Goal: Find specific page/section: Find specific page/section

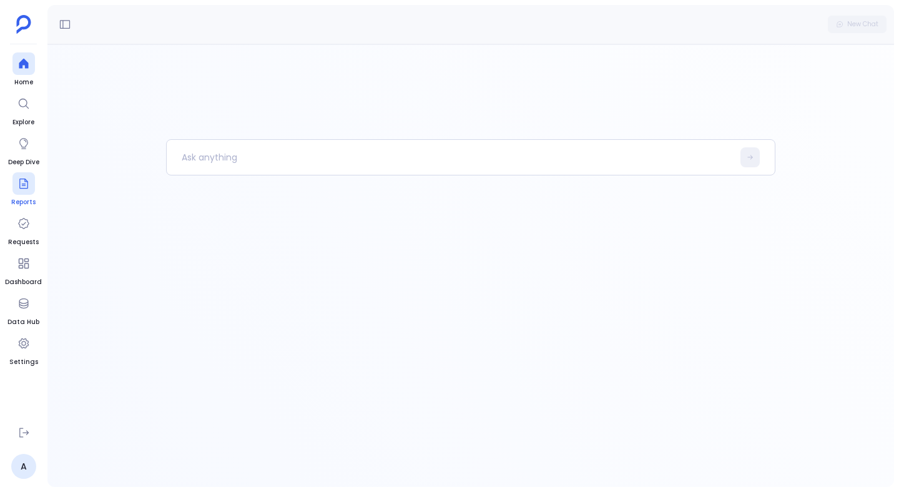
click at [24, 193] on div at bounding box center [23, 183] width 22 height 22
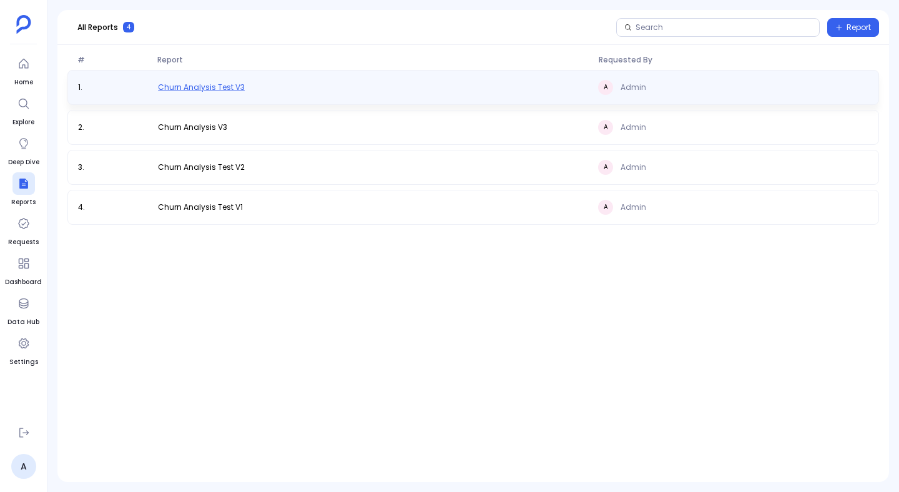
click at [217, 89] on span "Churn Analysis Test V3" at bounding box center [201, 87] width 87 height 10
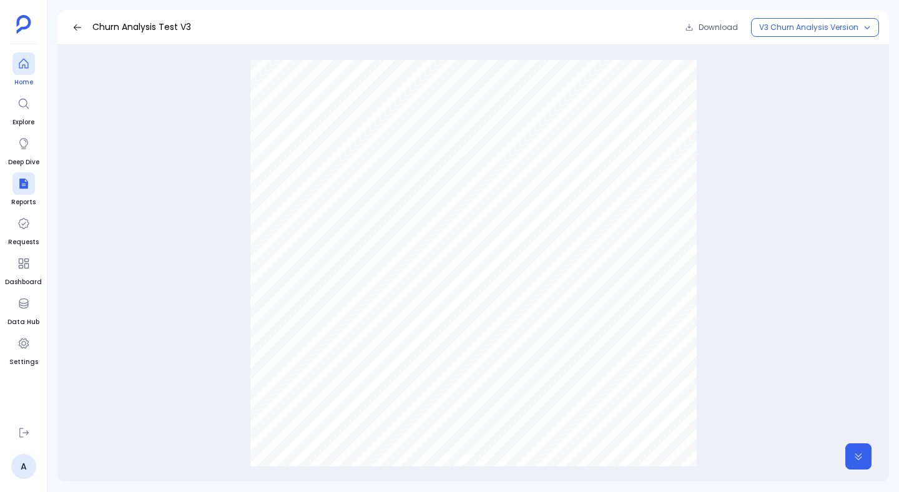
click at [19, 59] on icon at bounding box center [23, 63] width 12 height 12
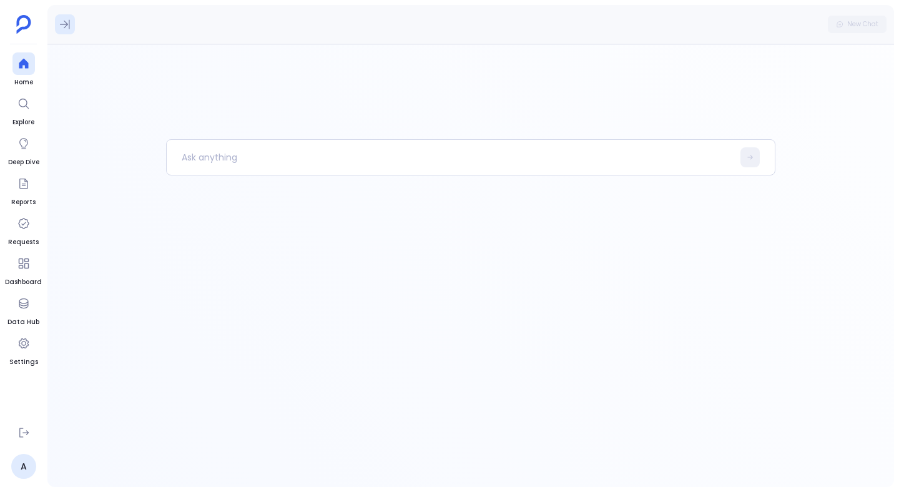
click at [59, 29] on icon at bounding box center [65, 24] width 12 height 12
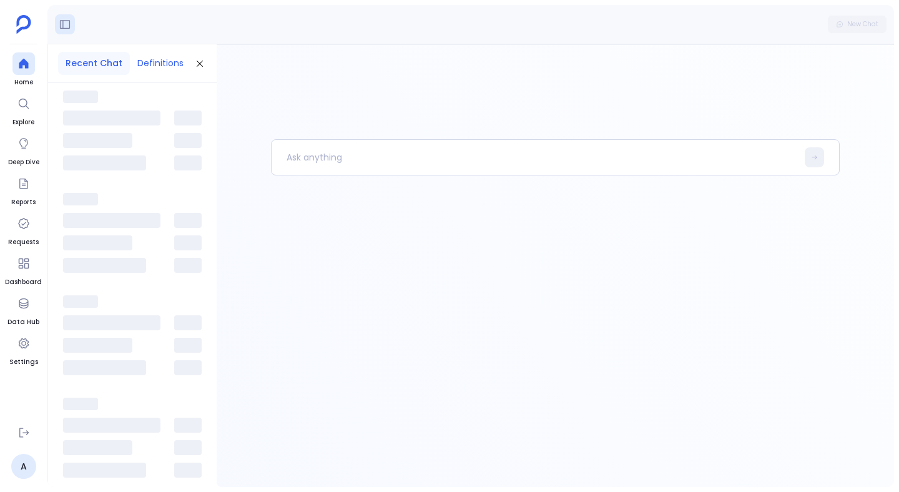
click at [154, 71] on button "Definitions" at bounding box center [160, 63] width 61 height 23
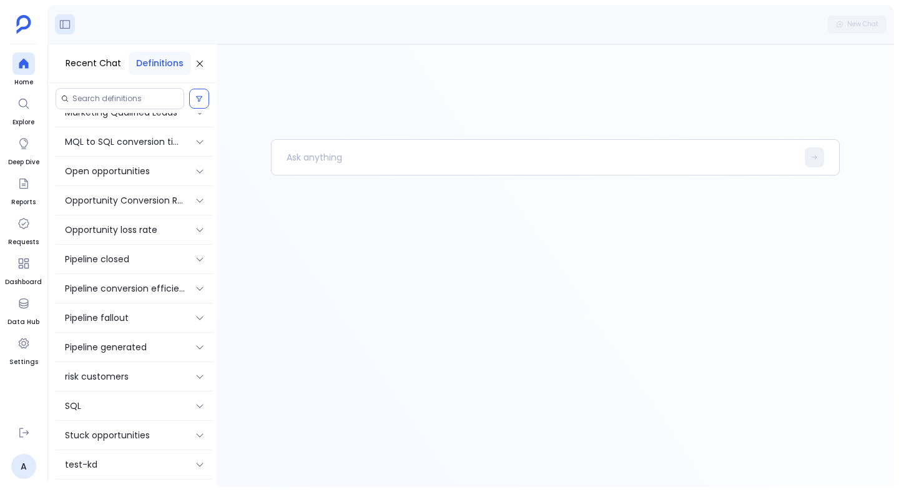
scroll to position [714, 0]
